Goal: Task Accomplishment & Management: Manage account settings

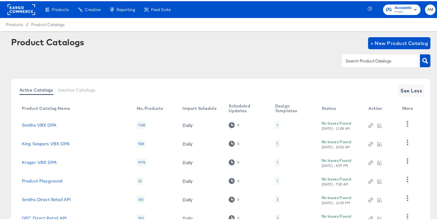
click at [0, 0] on div "Enhance Your Product Catalog, Map Them to Publishers, and Incorporate Overlay D…" at bounding box center [0, 0] width 0 height 0
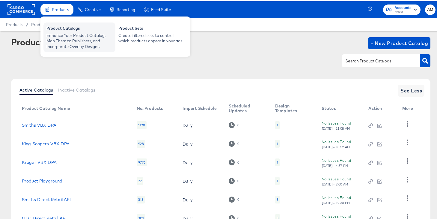
click at [71, 34] on div "Enhance Your Product Catalog, Map Them to Publishers, and Incorporate Overlay D…" at bounding box center [79, 39] width 66 height 17
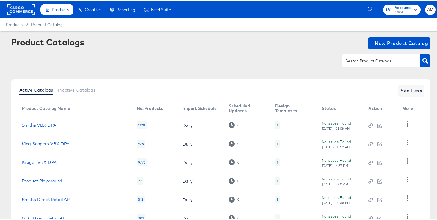
click at [19, 4] on rect at bounding box center [21, 8] width 28 height 11
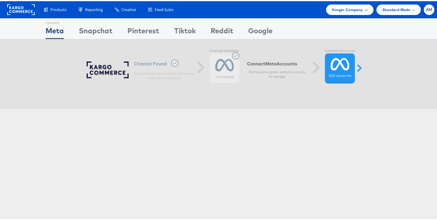
click at [343, 8] on span "Kroger Company" at bounding box center [347, 8] width 31 height 6
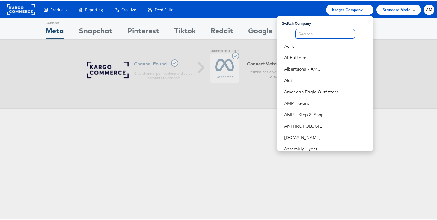
click at [327, 33] on input "text" at bounding box center [325, 33] width 60 height 10
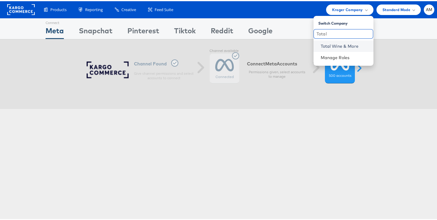
type input "Total"
click at [326, 47] on link "Total Wine & More" at bounding box center [345, 45] width 48 height 6
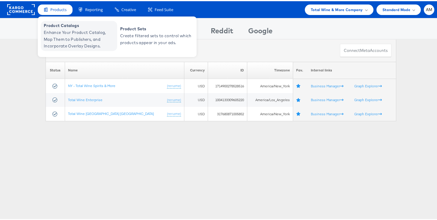
click at [62, 38] on span "Enhance Your Product Catalog, Map Them to Publishers, and Incorporate Overlay D…" at bounding box center [80, 38] width 72 height 20
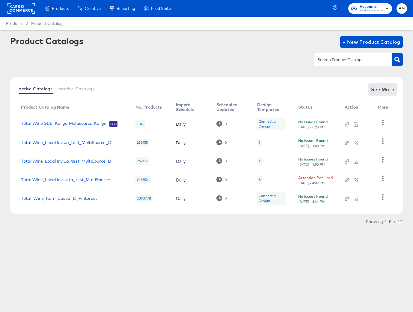
click at [371, 86] on button "See More" at bounding box center [383, 89] width 28 height 12
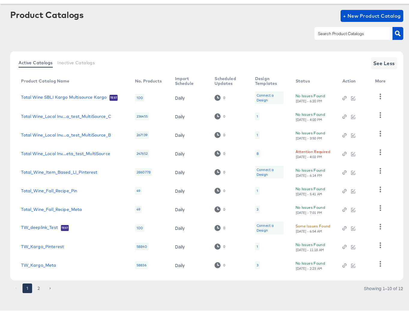
scroll to position [28, 0]
click at [40, 219] on button "2" at bounding box center [39, 286] width 10 height 10
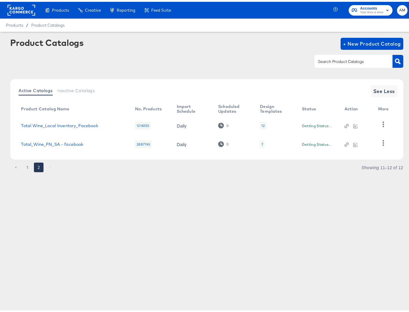
scroll to position [0, 0]
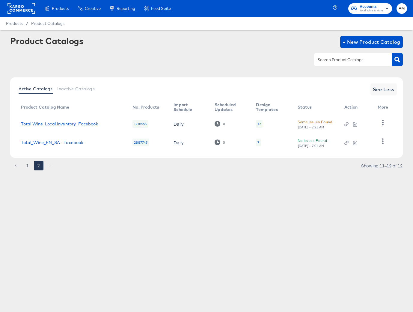
click at [96, 124] on link "Total Wine_Local Inventory_Facebook" at bounding box center [59, 123] width 77 height 5
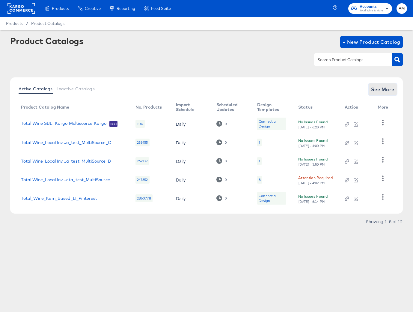
click at [381, 90] on span "See More" at bounding box center [382, 89] width 23 height 8
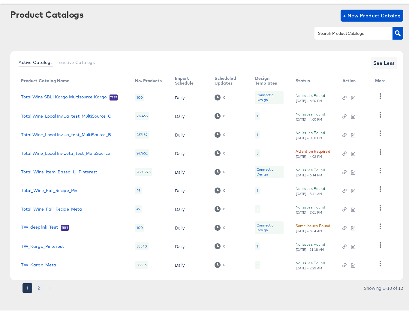
click at [39, 219] on button "2" at bounding box center [39, 286] width 10 height 10
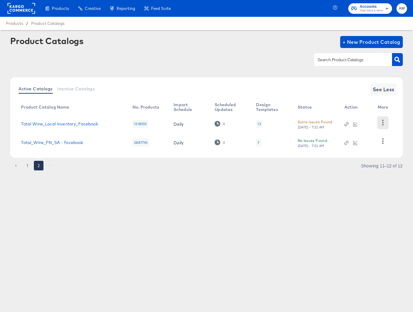
click at [383, 123] on icon "button" at bounding box center [383, 123] width 6 height 6
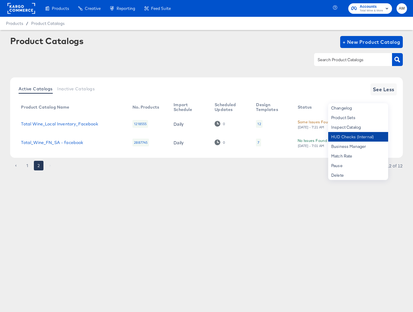
click at [375, 133] on div "HUD Checks (Internal)" at bounding box center [358, 137] width 60 height 10
click at [27, 167] on button "1" at bounding box center [27, 166] width 10 height 10
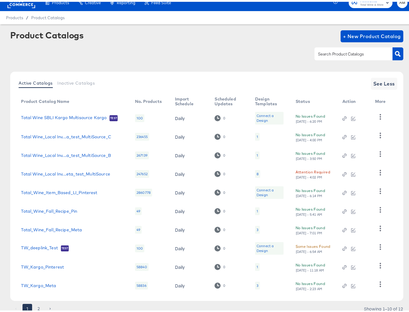
scroll to position [28, 0]
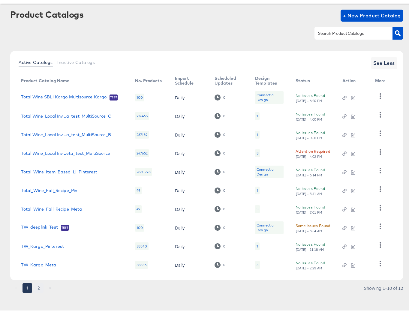
click at [35, 219] on button "2" at bounding box center [39, 286] width 10 height 10
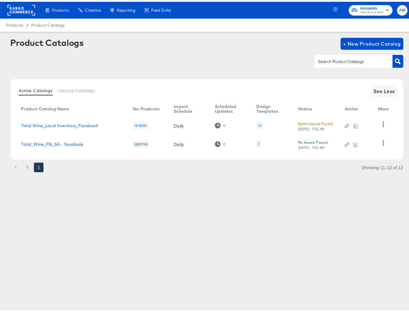
scroll to position [0, 0]
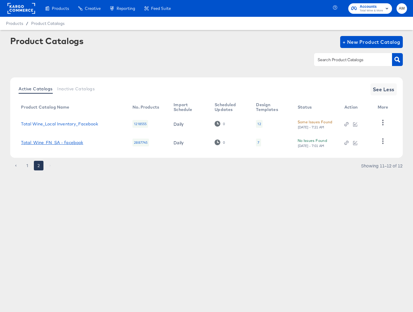
click at [65, 143] on link "Total_Wine_FN_SA - facebook" at bounding box center [52, 142] width 62 height 5
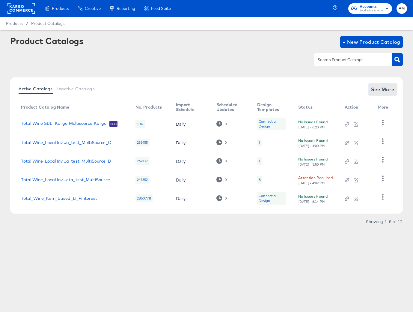
click at [384, 88] on span "See More" at bounding box center [382, 89] width 23 height 8
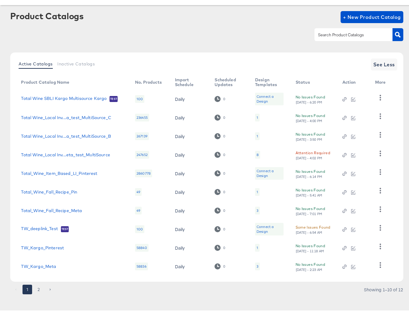
scroll to position [28, 0]
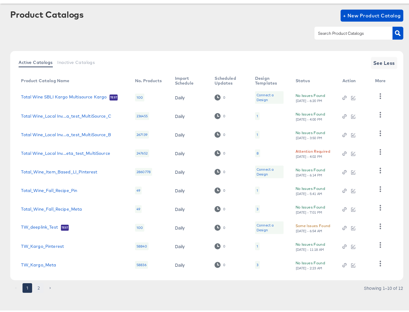
click at [39, 219] on button "2" at bounding box center [39, 286] width 10 height 10
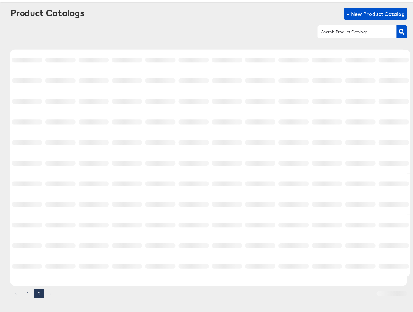
scroll to position [0, 0]
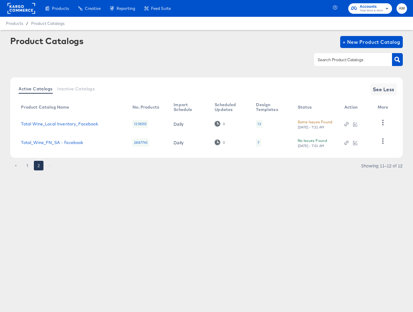
click at [371, 9] on span "Total Wine & More" at bounding box center [371, 10] width 23 height 5
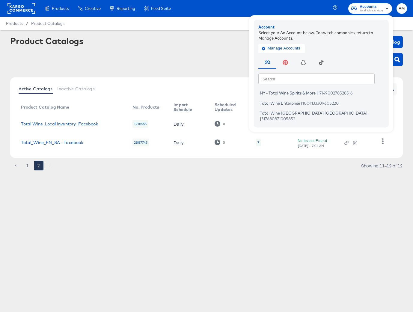
click at [40, 4] on div "Products Products Product Catalogs Enhance Your Product Catalog, Map Them to Pu…" at bounding box center [87, 8] width 175 height 17
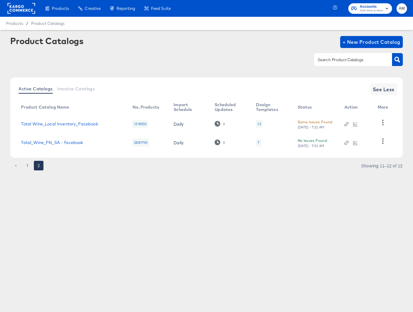
click at [31, 5] on rect at bounding box center [21, 8] width 28 height 11
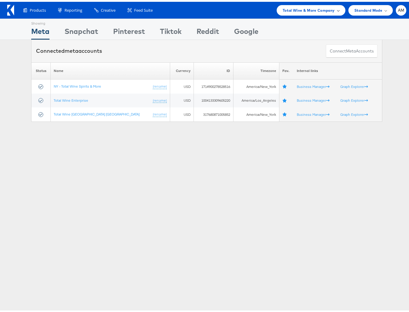
click at [304, 8] on span "Total Wine & More Company" at bounding box center [308, 8] width 52 height 6
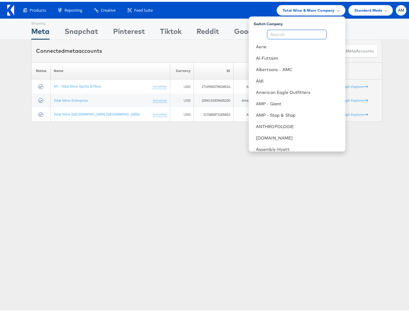
click at [276, 35] on input "text" at bounding box center [297, 33] width 60 height 10
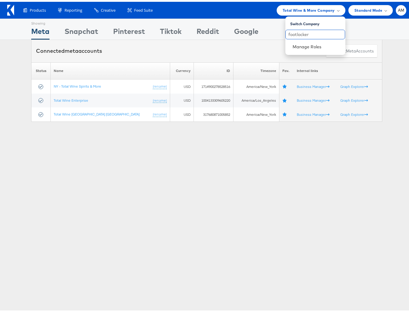
drag, startPoint x: 313, startPoint y: 33, endPoint x: 264, endPoint y: 30, distance: 49.8
click at [264, 30] on body "Products Product Catalogs Enhance Your Product Catalog, Map Them to Publishers,…" at bounding box center [206, 158] width 413 height 317
click at [296, 7] on span "Total Wine & More Company" at bounding box center [308, 8] width 52 height 6
click at [300, 33] on input "footlocker" at bounding box center [315, 33] width 60 height 10
drag, startPoint x: 308, startPoint y: 33, endPoint x: 282, endPoint y: 32, distance: 26.1
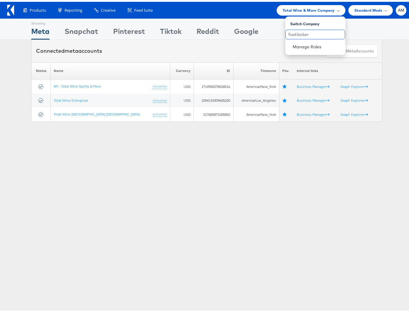
click at [285, 32] on input "footlocker" at bounding box center [315, 33] width 60 height 10
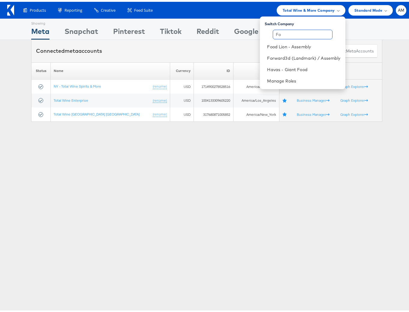
type input "F"
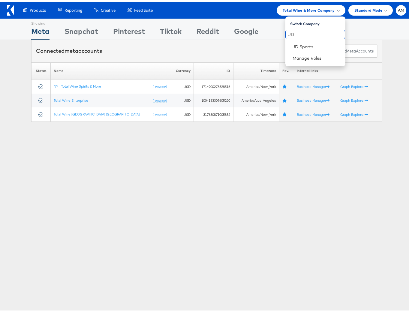
click at [285, 33] on input "JD" at bounding box center [315, 33] width 60 height 10
type input "Finish"
click at [292, 42] on link "Finish Line" at bounding box center [316, 45] width 48 height 6
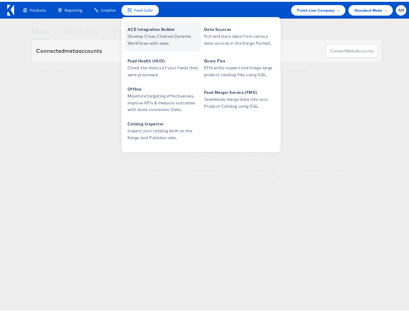
click at [145, 40] on span "Develop Cross-Channel Dynamic Workflows with ease." at bounding box center [163, 38] width 72 height 14
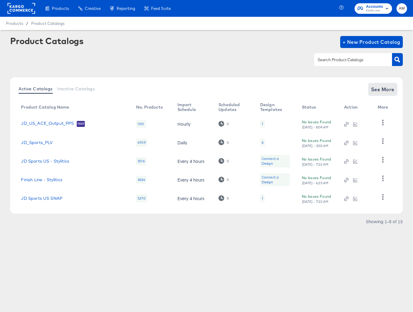
click at [390, 88] on span "See More" at bounding box center [382, 89] width 23 height 8
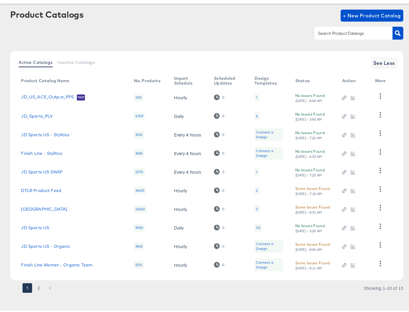
scroll to position [27, 0]
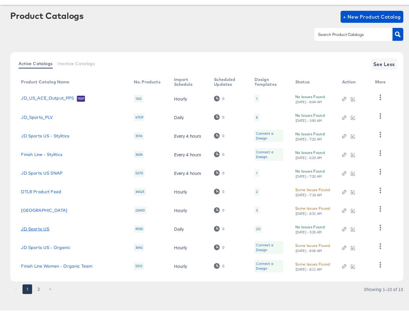
click at [34, 226] on link "JD Sports US" at bounding box center [35, 227] width 28 height 5
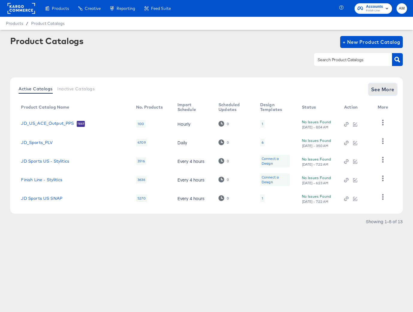
click at [379, 88] on span "See More" at bounding box center [382, 89] width 23 height 8
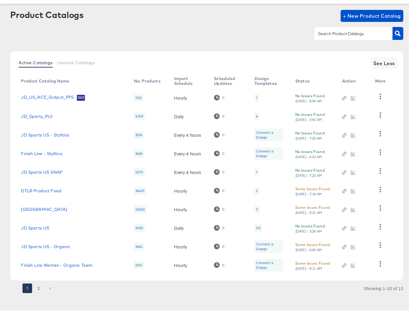
scroll to position [28, 0]
click at [37, 284] on button "2" at bounding box center [39, 286] width 10 height 10
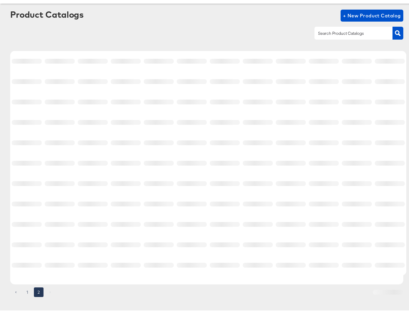
scroll to position [0, 0]
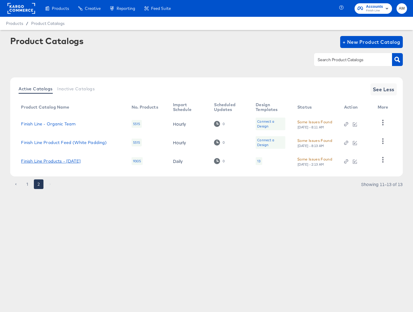
click at [51, 161] on link "Finish Line Products - 07/19/16" at bounding box center [50, 161] width 59 height 5
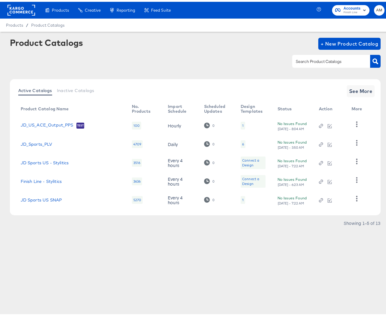
click at [17, 8] on rect at bounding box center [21, 8] width 28 height 11
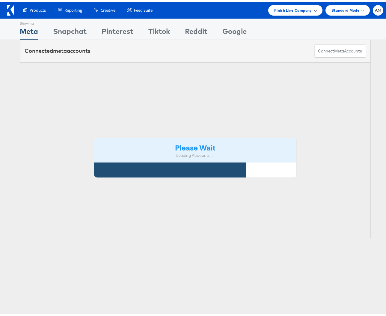
click at [289, 6] on span "Finish Line Company" at bounding box center [293, 8] width 38 height 6
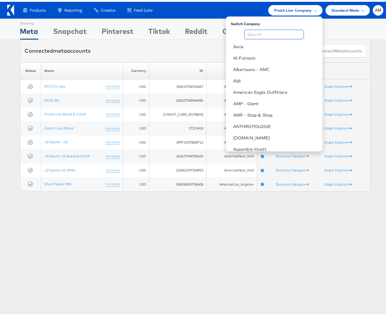
click at [274, 32] on input "text" at bounding box center [274, 33] width 60 height 10
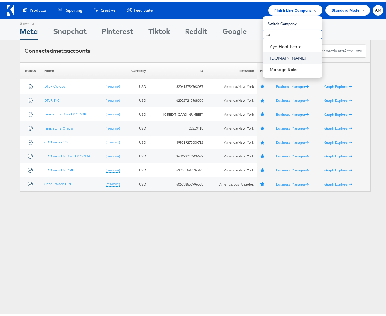
type input "car"
click at [278, 54] on link "Cars.com" at bounding box center [294, 56] width 48 height 6
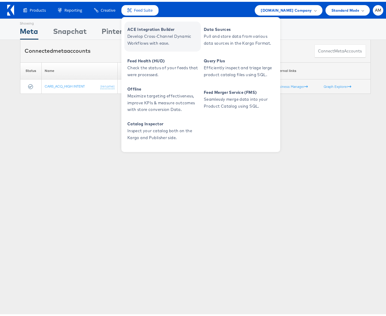
click at [149, 41] on span "Develop Cross-Channel Dynamic Workflows with ease." at bounding box center [163, 38] width 72 height 14
click at [150, 34] on span "Develop Cross-Channel Dynamic Workflows with ease." at bounding box center [163, 38] width 72 height 14
